Goal: Find specific page/section: Find specific page/section

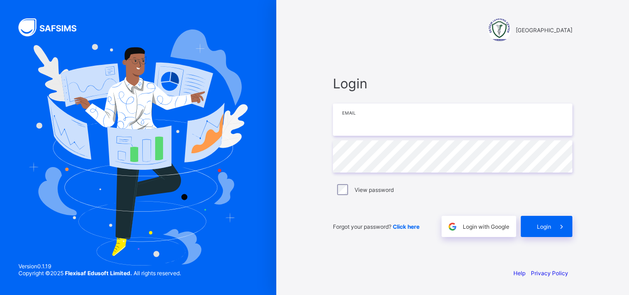
click at [371, 122] on input "email" at bounding box center [452, 120] width 239 height 32
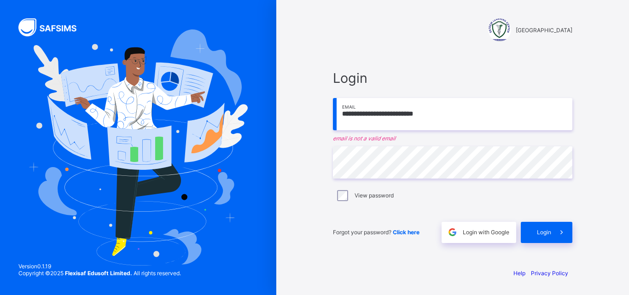
type input "**********"
click at [445, 228] on span at bounding box center [451, 232] width 21 height 21
